Goal: Information Seeking & Learning: Learn about a topic

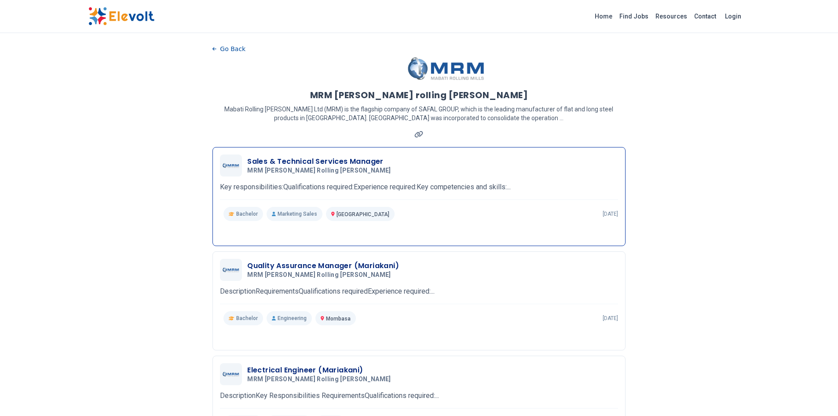
click at [290, 161] on h3 "Sales & Technical Services Manager" at bounding box center [320, 161] width 147 height 11
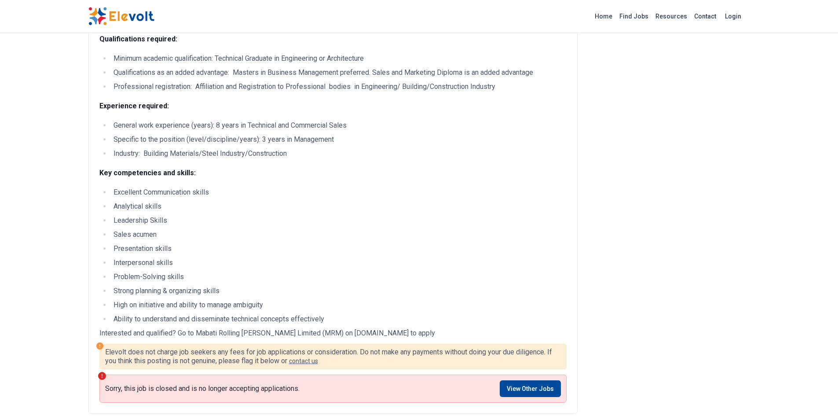
scroll to position [352, 0]
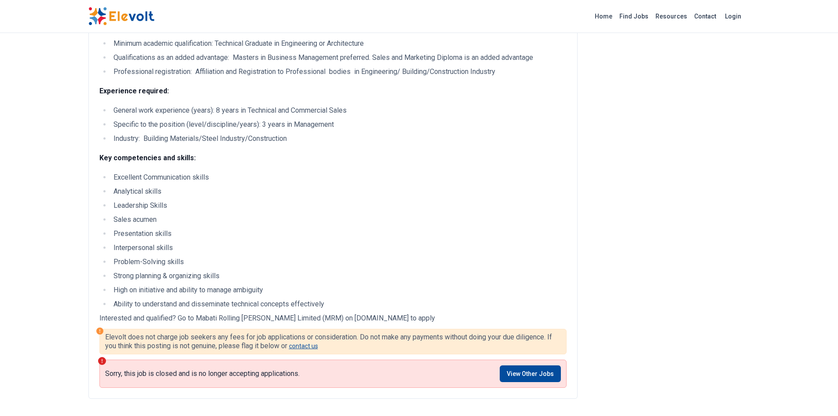
click at [305, 349] on link "contact us" at bounding box center [303, 345] width 29 height 7
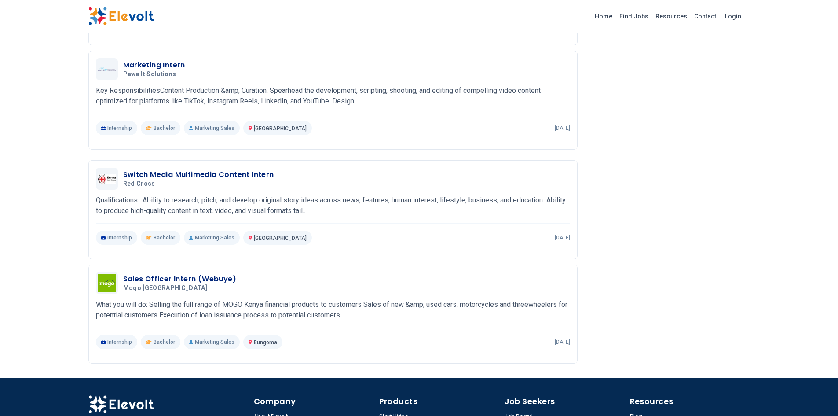
scroll to position [967, 0]
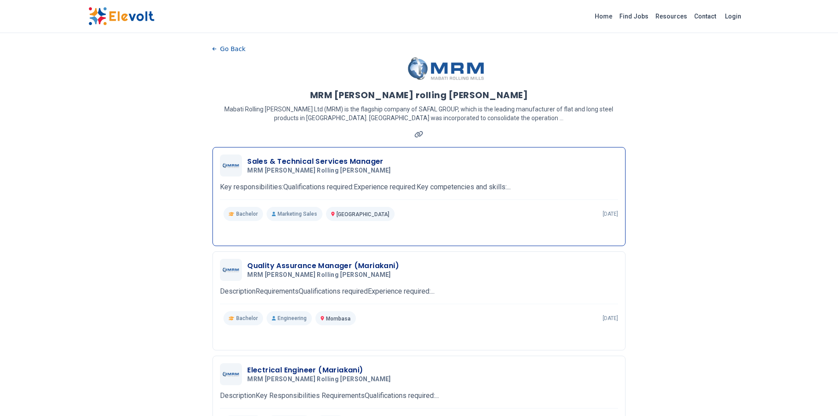
click at [256, 166] on h3 "Sales & Technical Services Manager" at bounding box center [320, 161] width 147 height 11
click at [290, 170] on span "MRM [PERSON_NAME] rolling [PERSON_NAME]" at bounding box center [319, 171] width 144 height 8
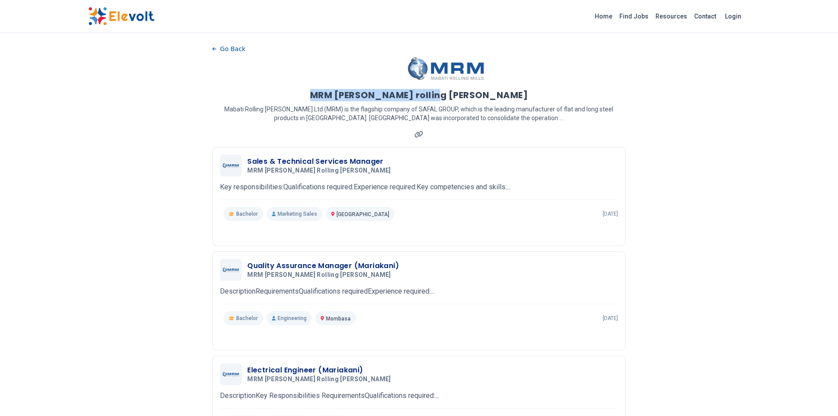
drag, startPoint x: 487, startPoint y: 93, endPoint x: 359, endPoint y: 96, distance: 127.5
click at [359, 96] on div "MRM [PERSON_NAME] rolling [PERSON_NAME]" at bounding box center [418, 95] width 413 height 12
copy h1 "MRM [PERSON_NAME] rolling [PERSON_NAME]"
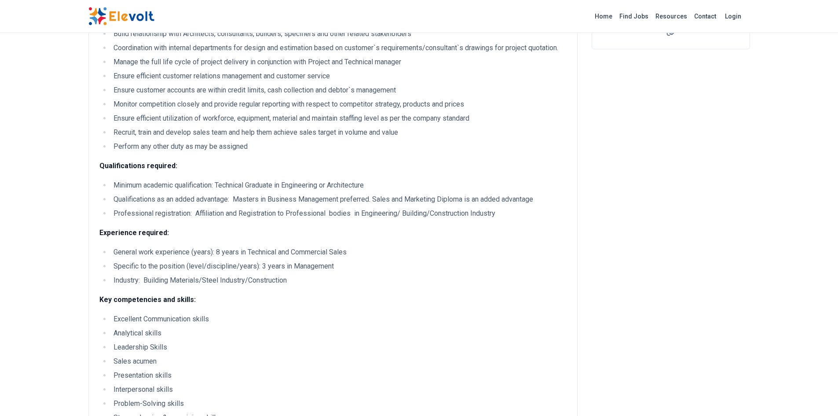
scroll to position [264, 0]
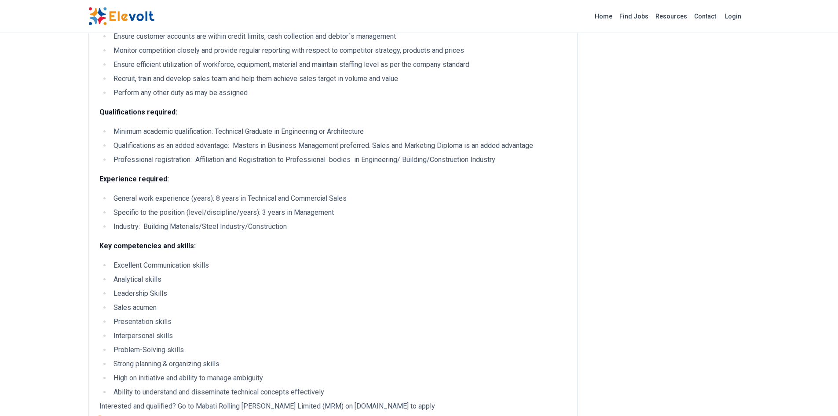
click at [473, 299] on li "Leadership Skills" at bounding box center [339, 293] width 456 height 11
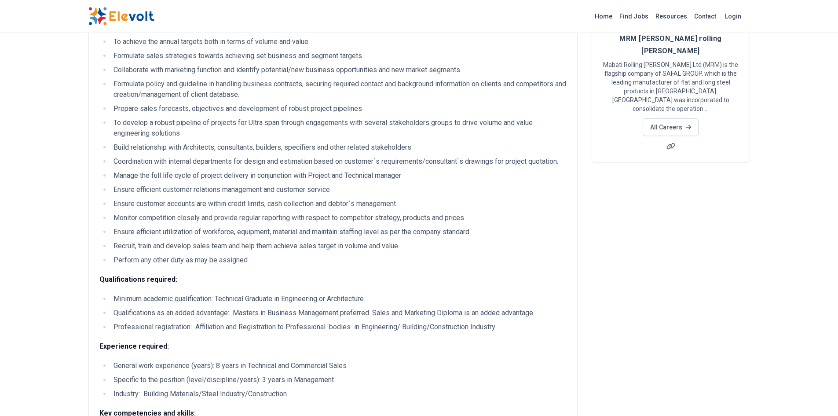
scroll to position [0, 0]
